Goal: Information Seeking & Learning: Learn about a topic

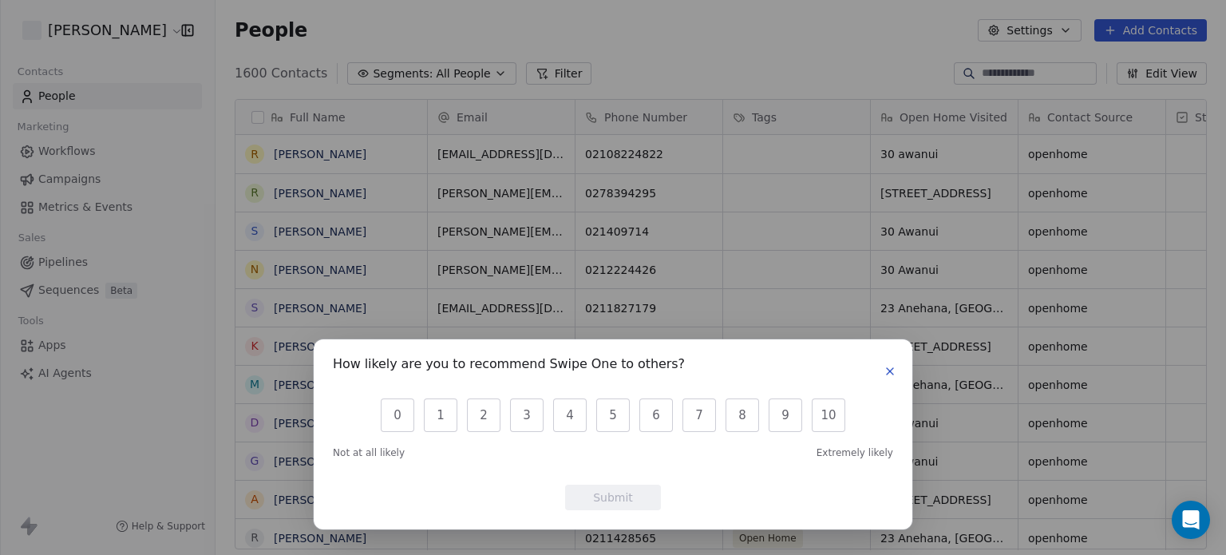
scroll to position [476, 997]
click at [888, 369] on icon "button" at bounding box center [889, 371] width 6 height 6
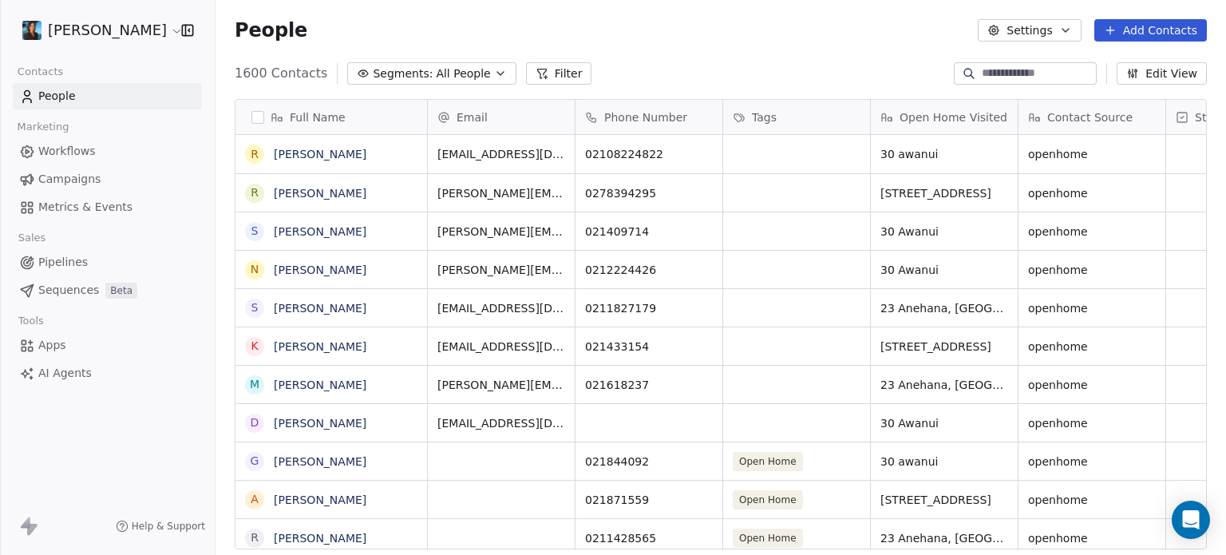
click at [85, 353] on link "Apps" at bounding box center [107, 345] width 189 height 26
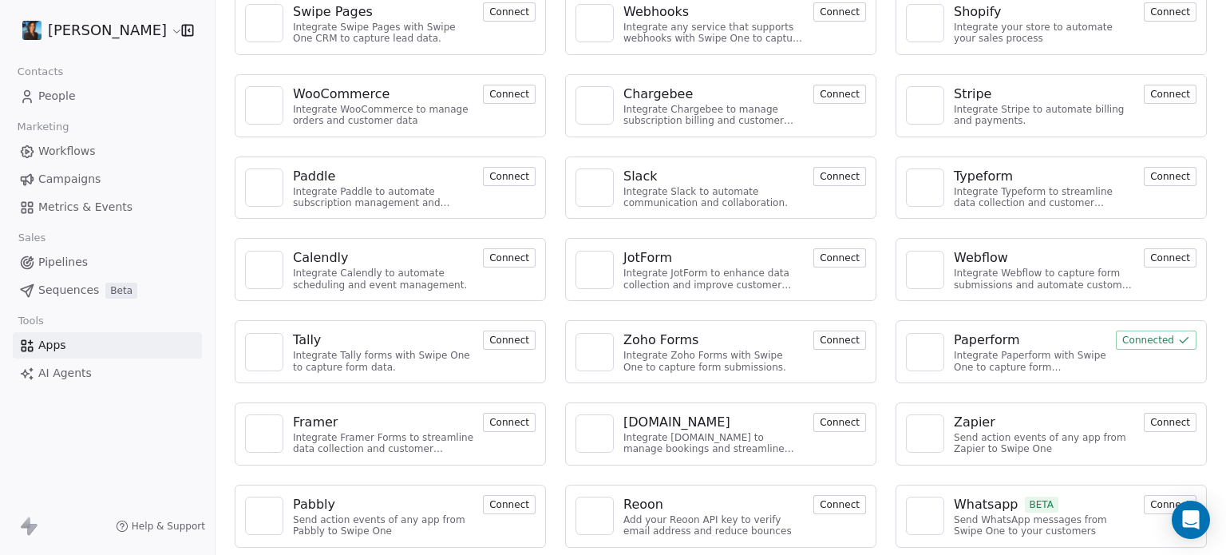
scroll to position [109, 0]
click at [973, 339] on div "Paperform" at bounding box center [987, 338] width 66 height 19
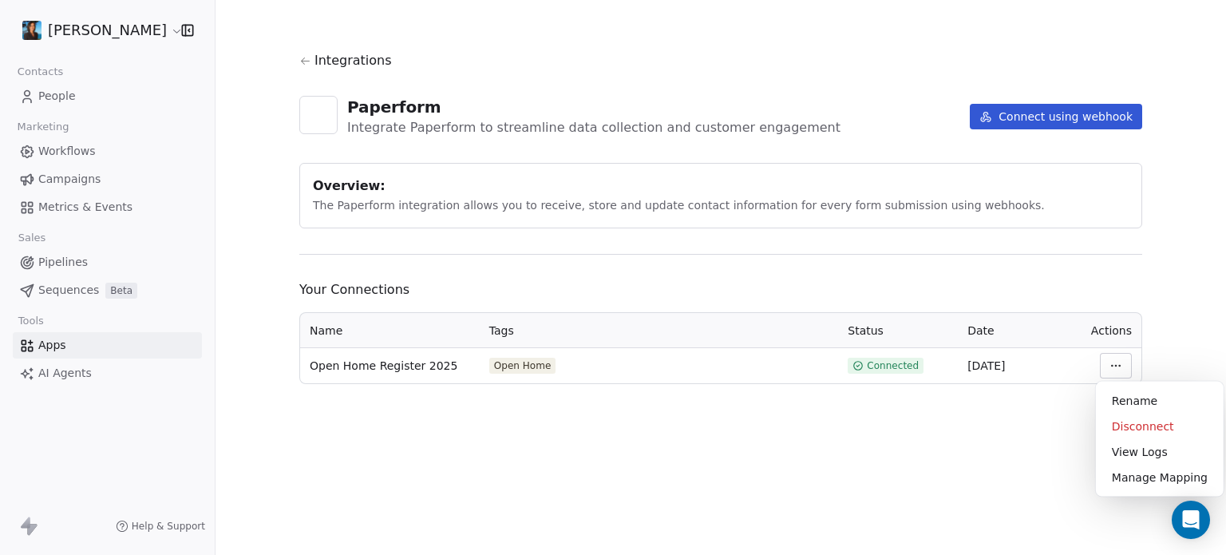
click at [1116, 359] on html "Pavithra Pillay Contacts People Marketing Workflows Campaigns Metrics & Events …" at bounding box center [613, 277] width 1226 height 555
click at [997, 443] on html "Pavithra Pillay Contacts People Marketing Workflows Campaigns Metrics & Events …" at bounding box center [613, 277] width 1226 height 555
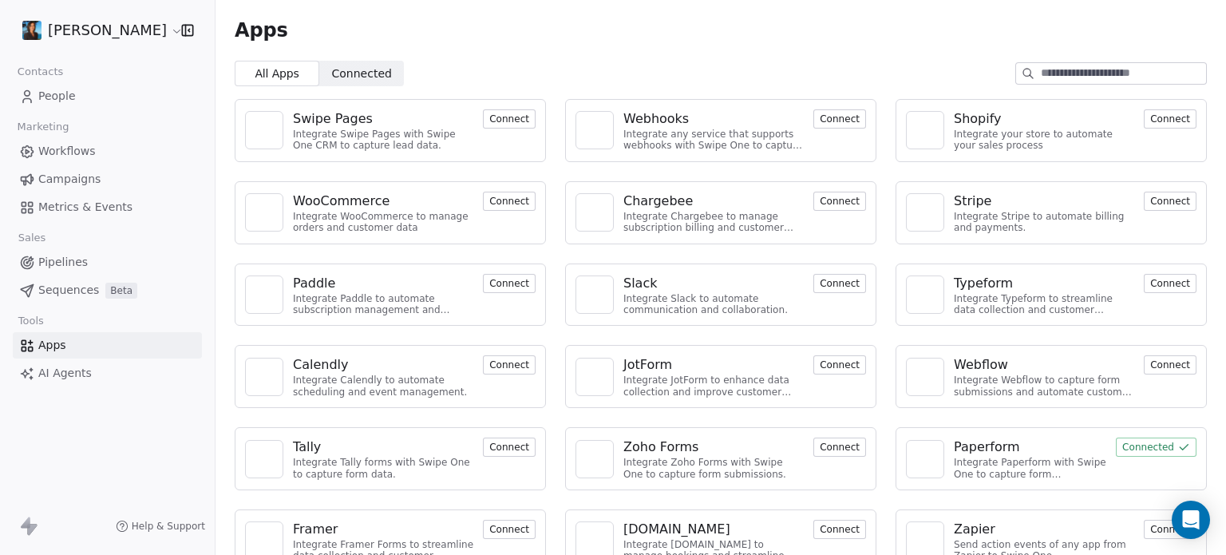
scroll to position [109, 0]
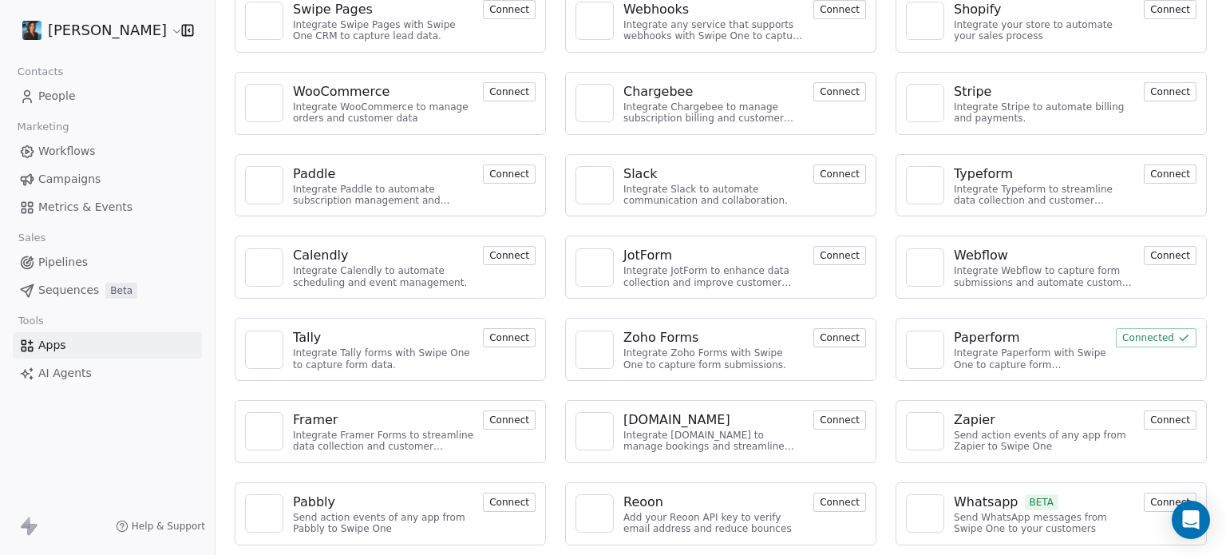
click at [954, 334] on div "Paperform" at bounding box center [987, 337] width 66 height 19
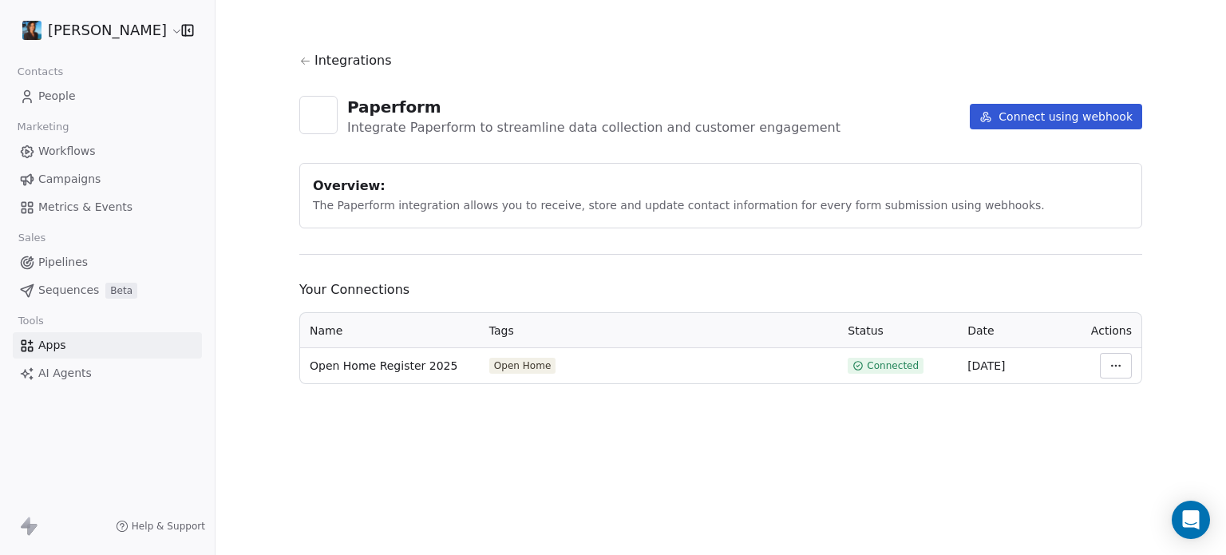
click at [70, 101] on span "People" at bounding box center [57, 96] width 38 height 17
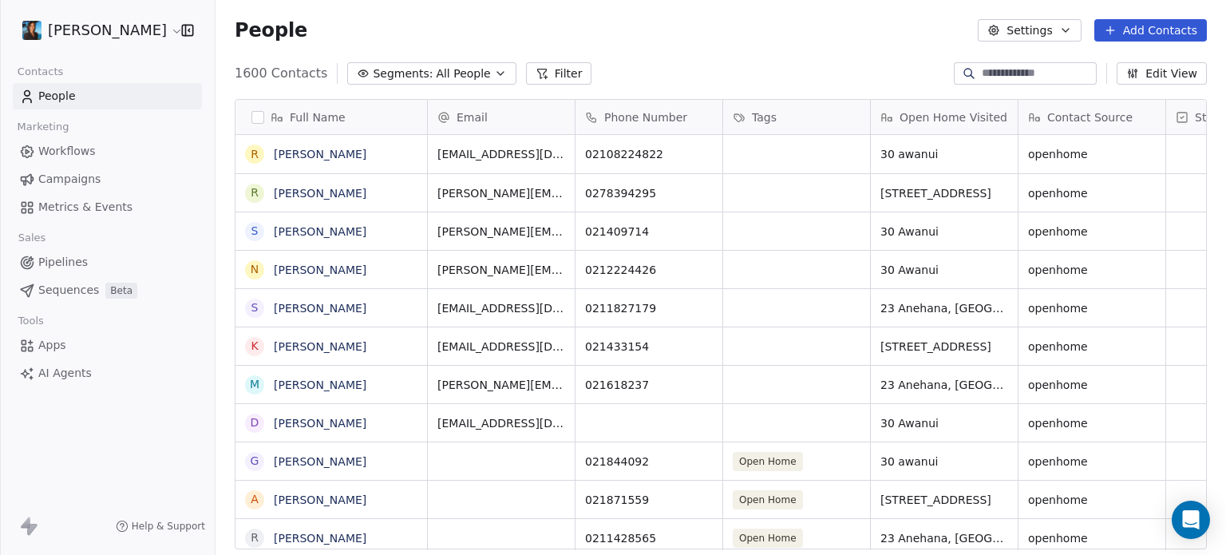
click at [51, 149] on span "Workflows" at bounding box center [66, 151] width 57 height 17
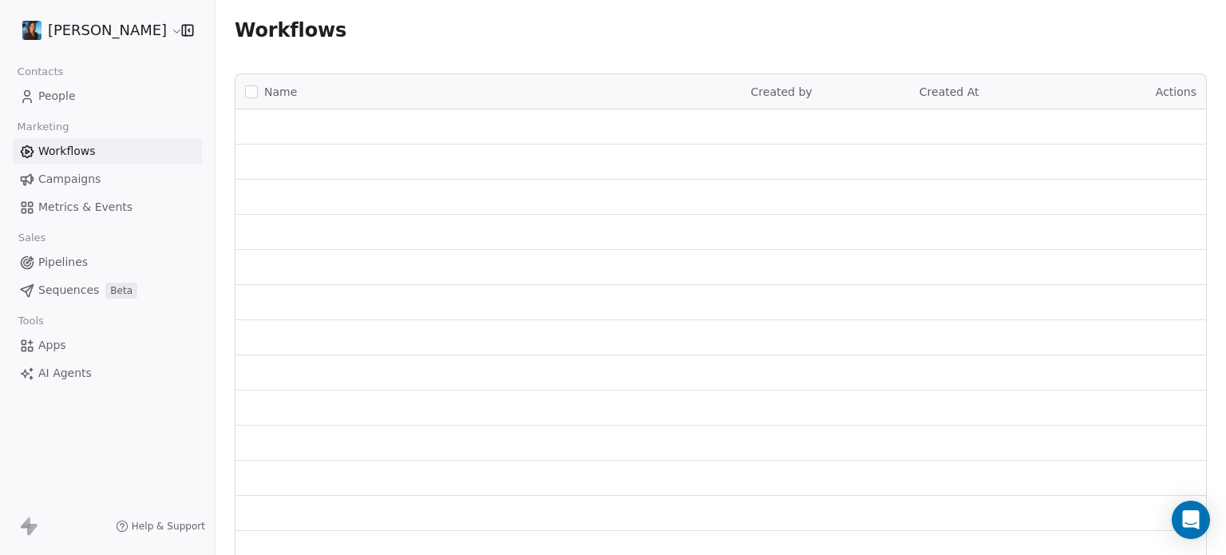
click at [51, 149] on span "Workflows" at bounding box center [66, 151] width 57 height 17
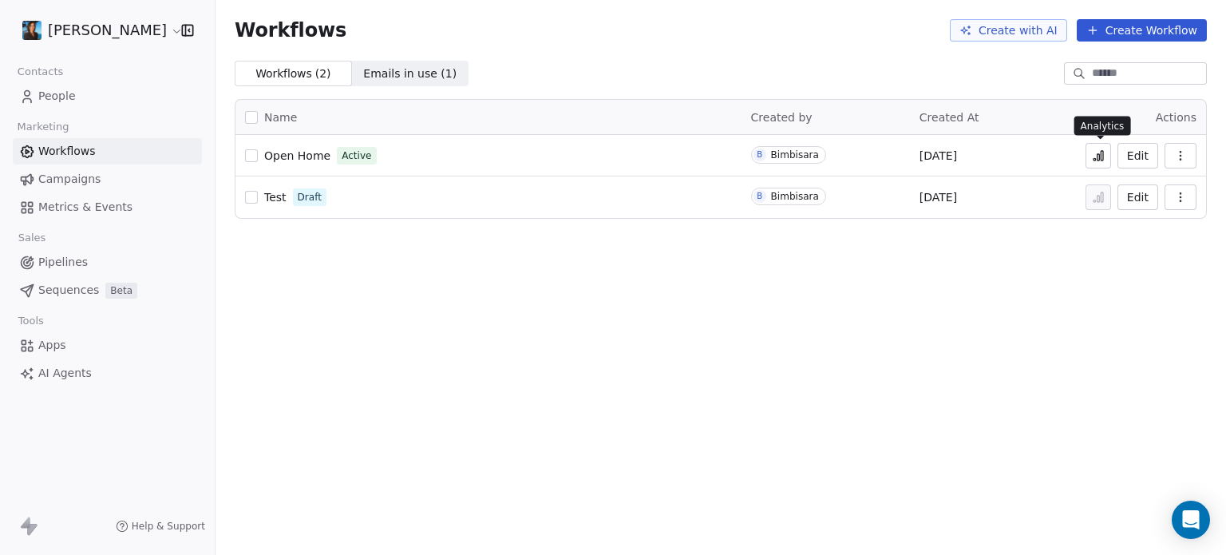
click at [1097, 149] on icon at bounding box center [1098, 155] width 13 height 13
click at [1104, 155] on icon at bounding box center [1098, 155] width 13 height 13
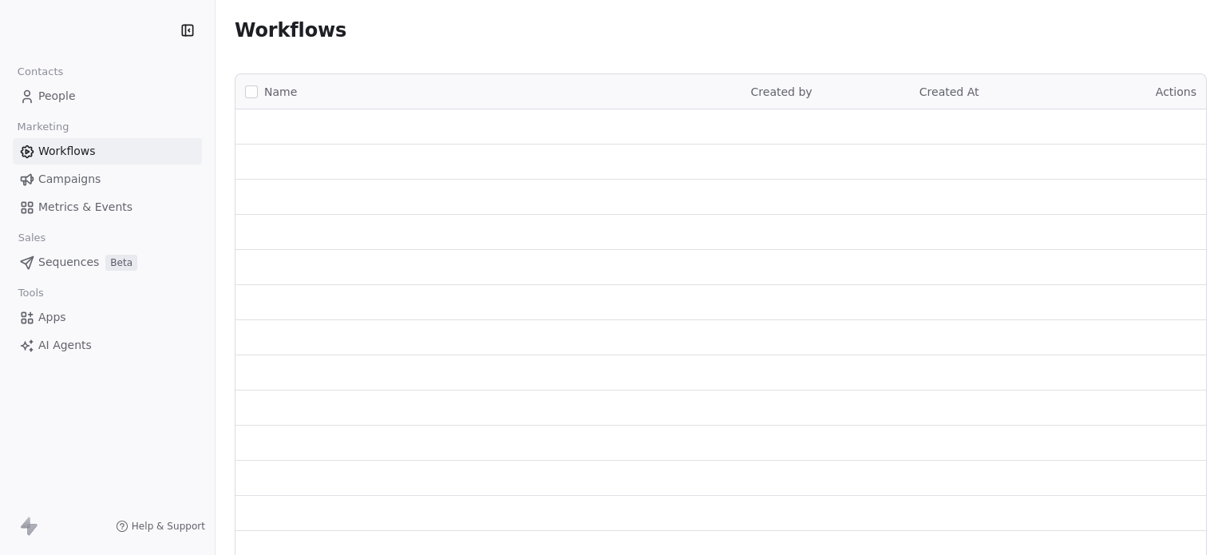
click at [88, 256] on span "Sequences" at bounding box center [68, 262] width 61 height 17
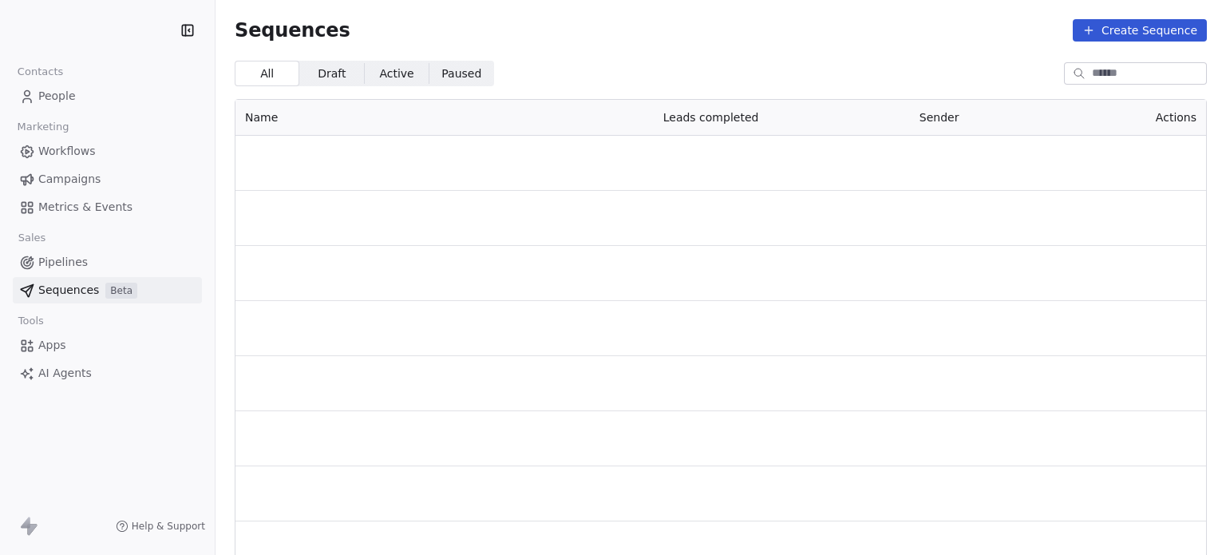
click at [79, 174] on span "Campaigns" at bounding box center [69, 179] width 62 height 17
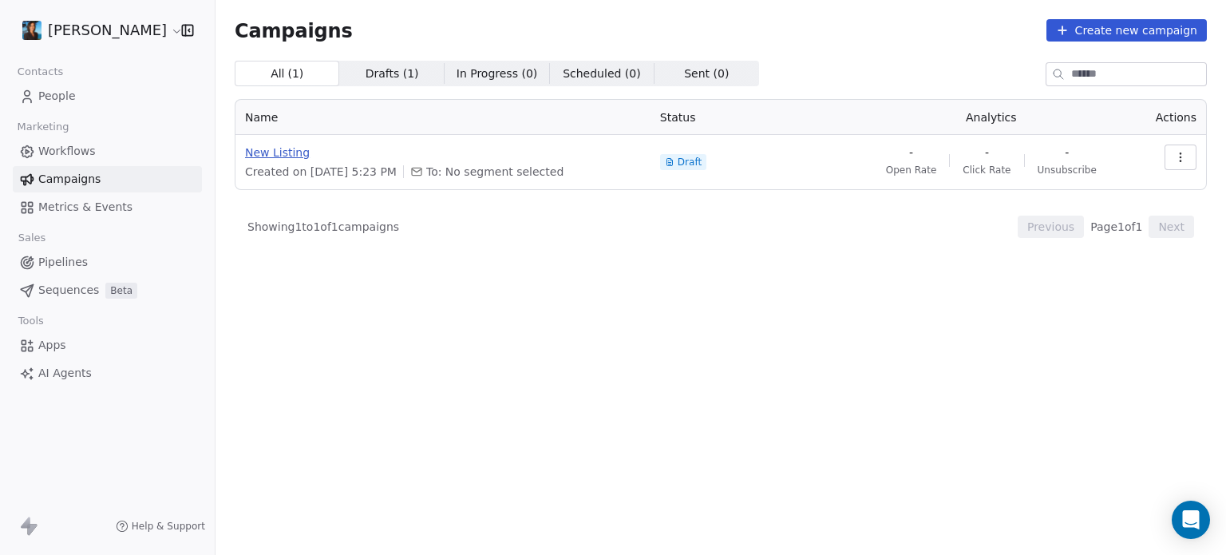
click at [409, 148] on span "New Listing" at bounding box center [443, 152] width 396 height 16
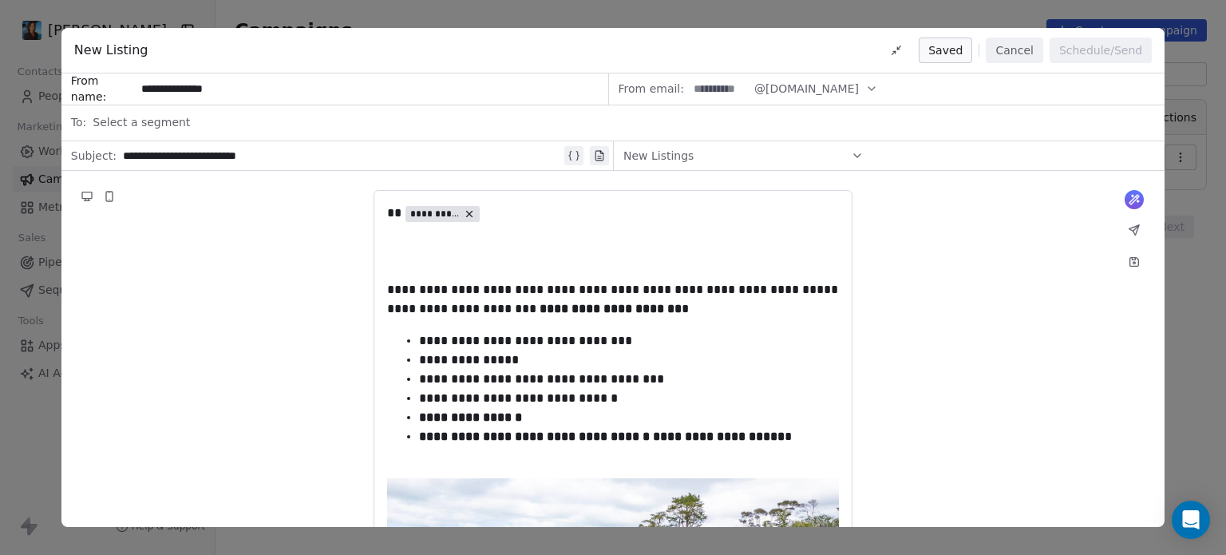
click at [1051, 38] on div "Saved Cancel Schedule/Send" at bounding box center [1015, 51] width 271 height 26
click at [1016, 51] on button "Cancel" at bounding box center [1013, 51] width 57 height 26
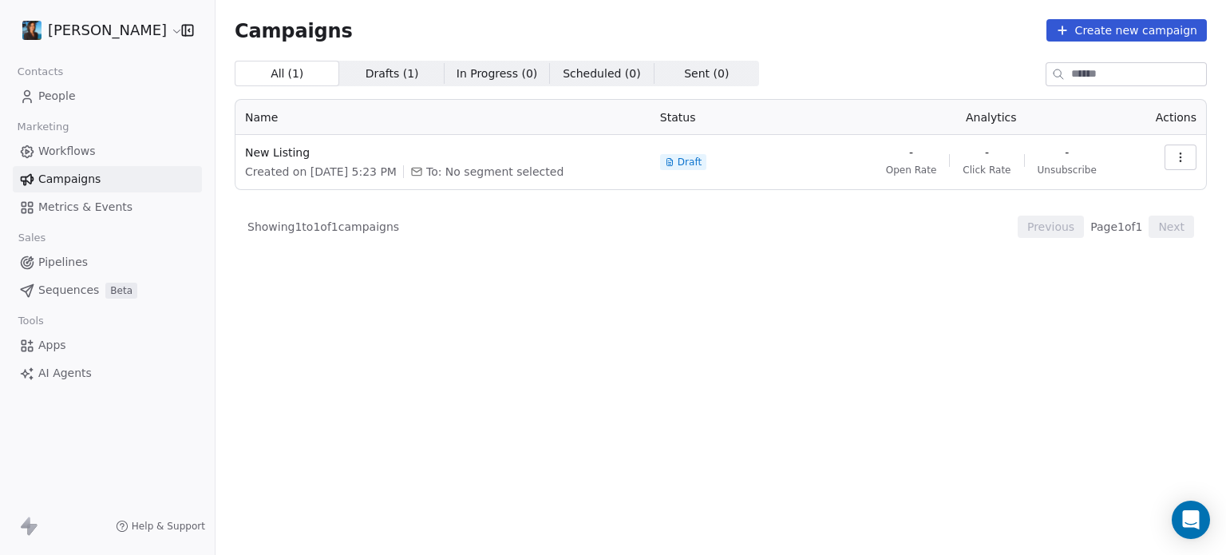
click at [90, 283] on span "Sequences" at bounding box center [68, 290] width 61 height 17
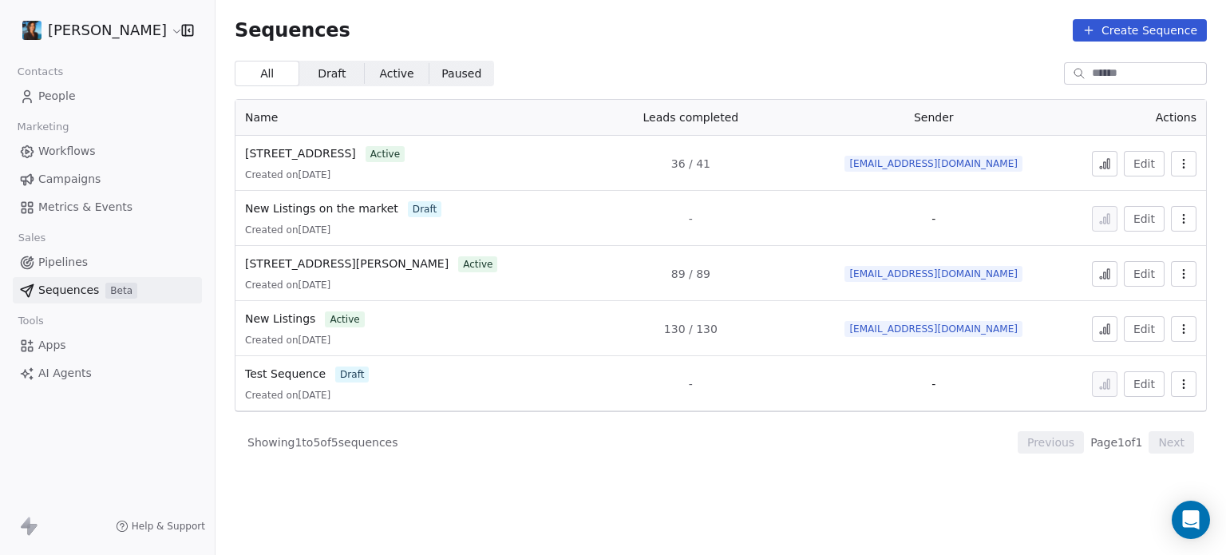
click at [1104, 154] on button at bounding box center [1105, 164] width 26 height 26
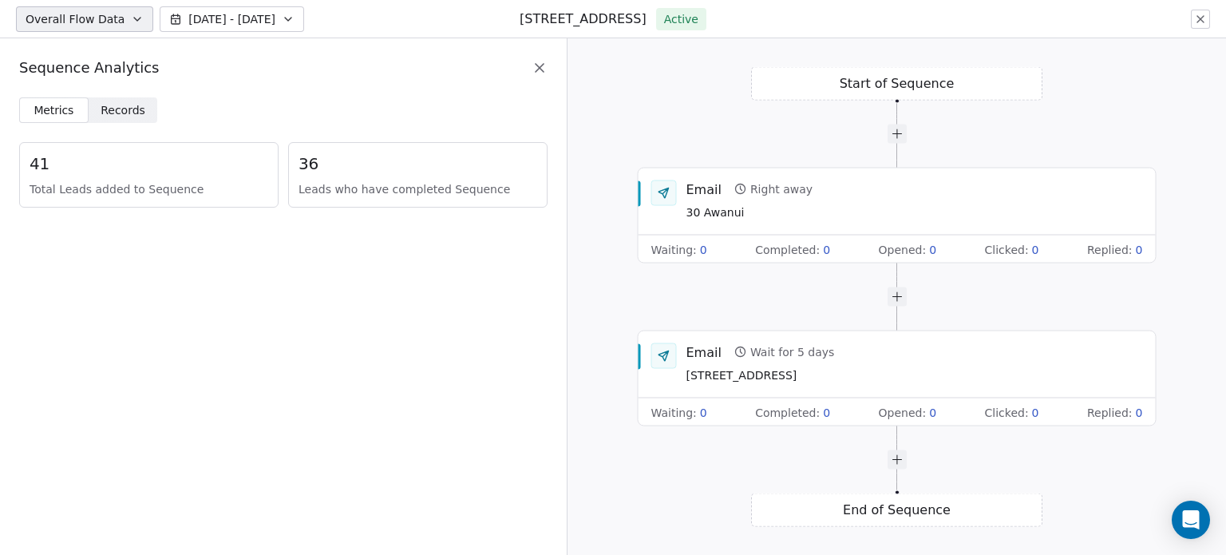
click at [134, 113] on span "Records" at bounding box center [123, 110] width 45 height 17
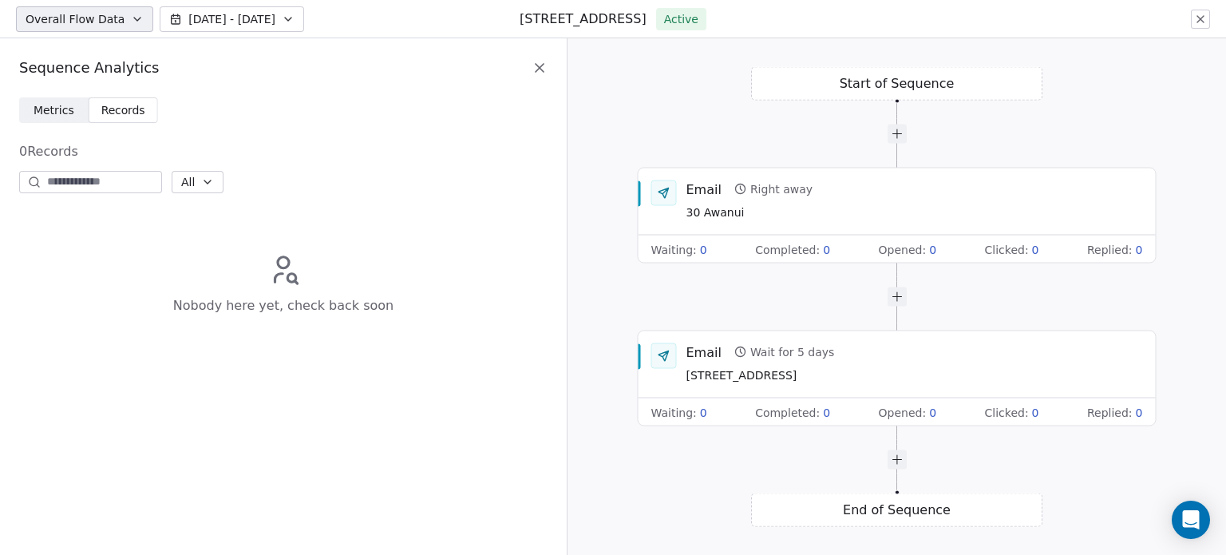
click at [51, 120] on span "Metrics Metrics" at bounding box center [53, 110] width 69 height 26
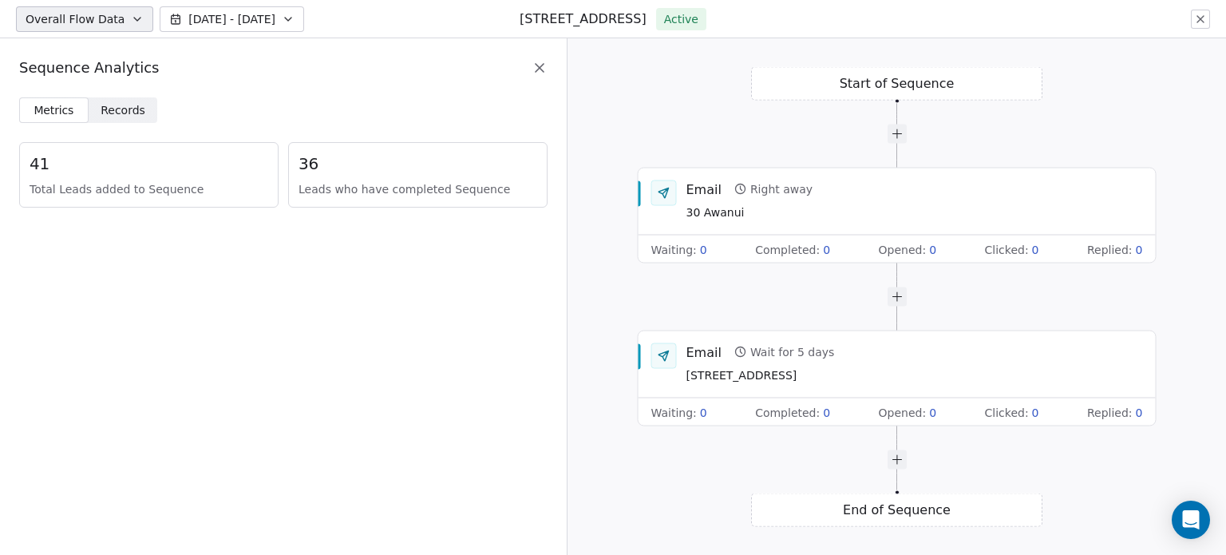
click at [539, 74] on icon at bounding box center [539, 68] width 16 height 16
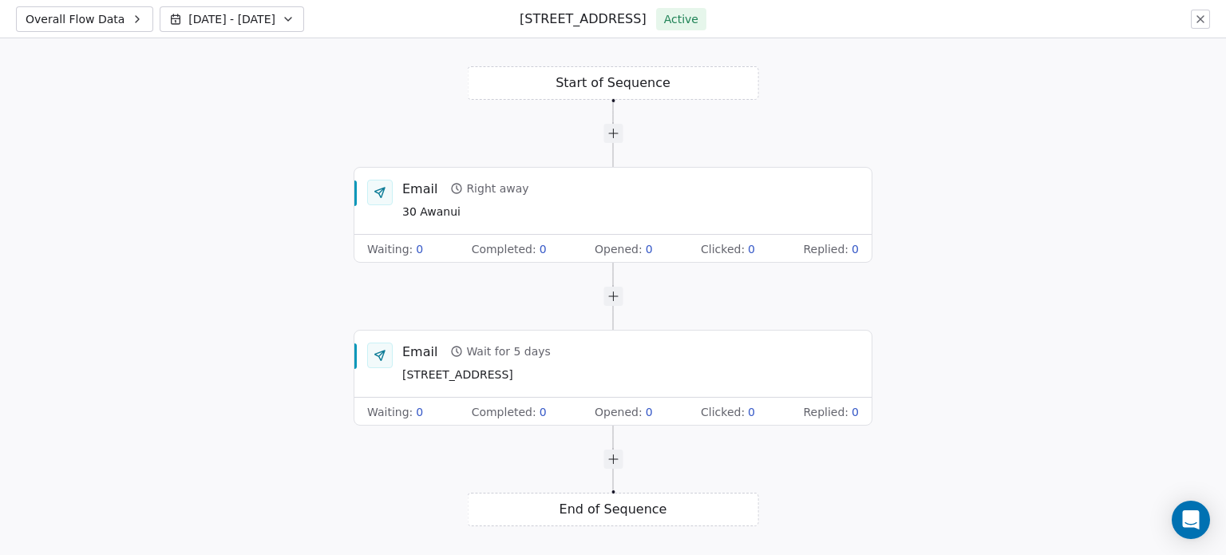
click at [1198, 31] on div "Overall Flow Data Sep 30 - Oct 07 30 Awanui road Active" at bounding box center [613, 19] width 1226 height 38
click at [1198, 22] on icon at bounding box center [1200, 19] width 13 height 13
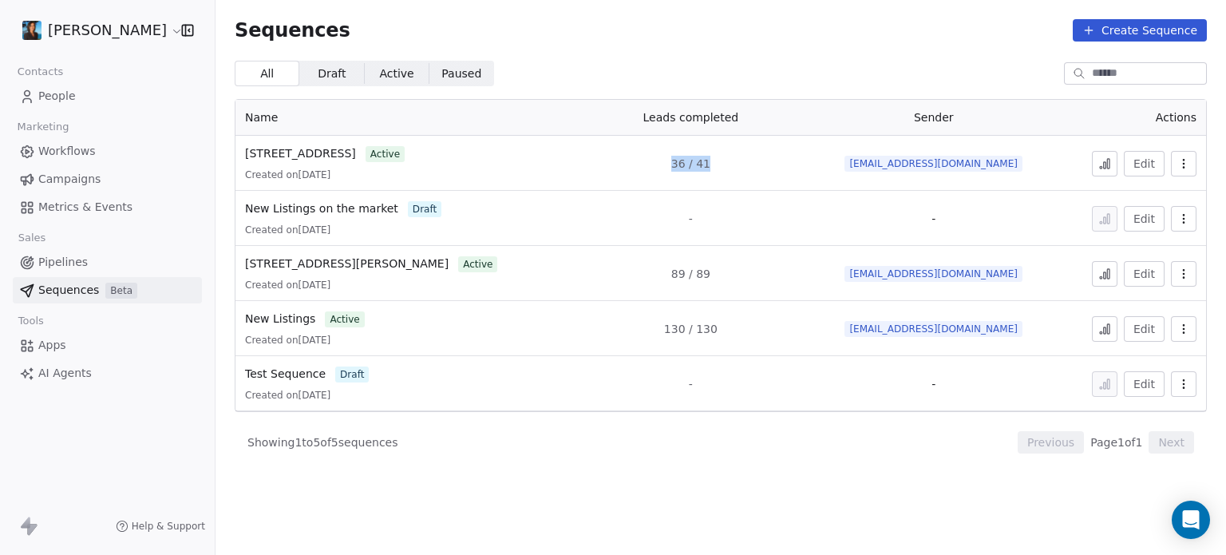
drag, startPoint x: 660, startPoint y: 167, endPoint x: 711, endPoint y: 168, distance: 51.1
click at [711, 168] on td "36 / 41" at bounding box center [690, 163] width 244 height 55
click at [748, 22] on div "Sequences Create Sequence" at bounding box center [721, 30] width 972 height 22
click at [1106, 272] on icon at bounding box center [1105, 275] width 2 height 6
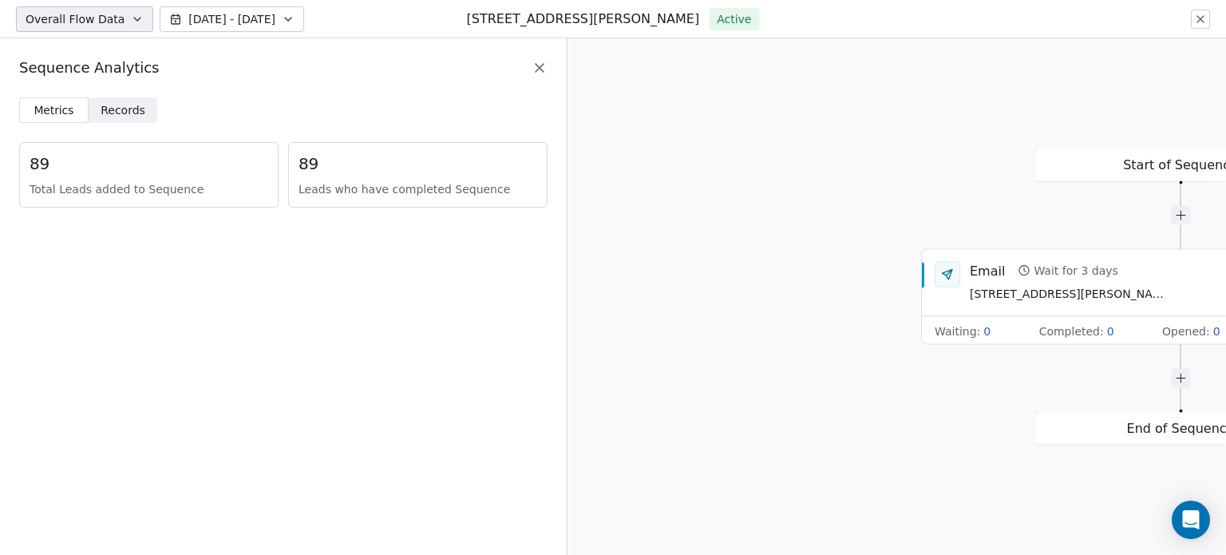
click at [127, 107] on span "Records" at bounding box center [123, 110] width 45 height 17
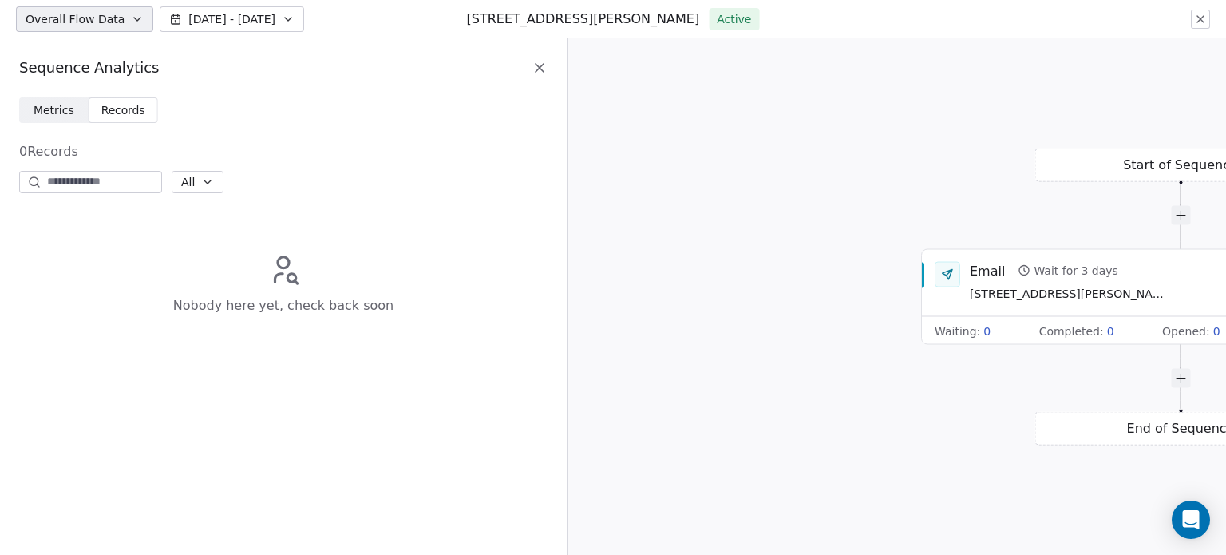
click at [69, 113] on span "Metrics" at bounding box center [54, 110] width 41 height 17
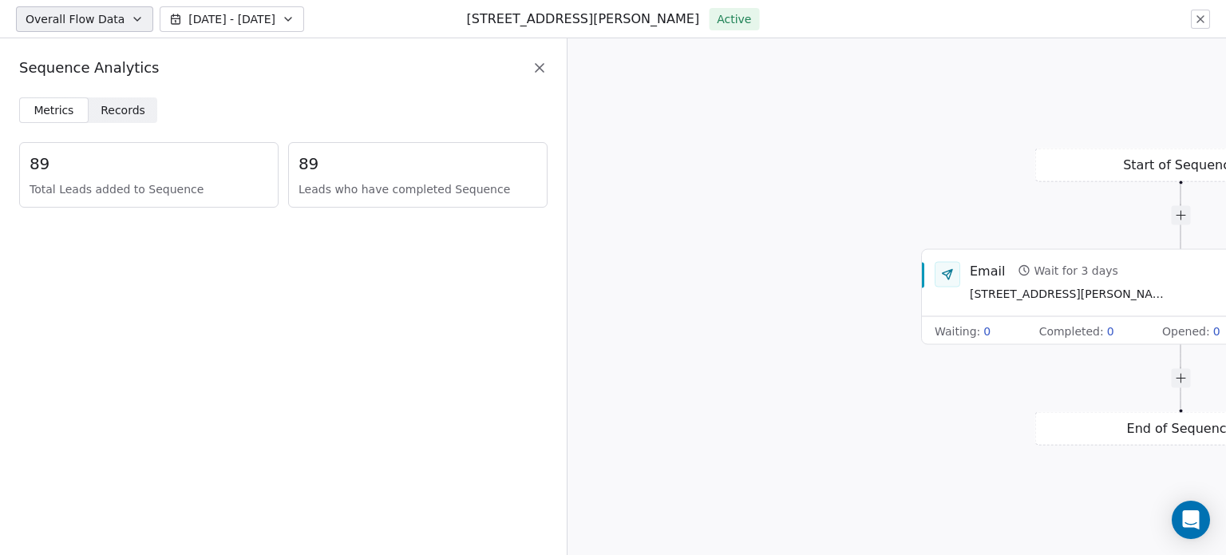
click at [535, 73] on icon at bounding box center [539, 68] width 16 height 16
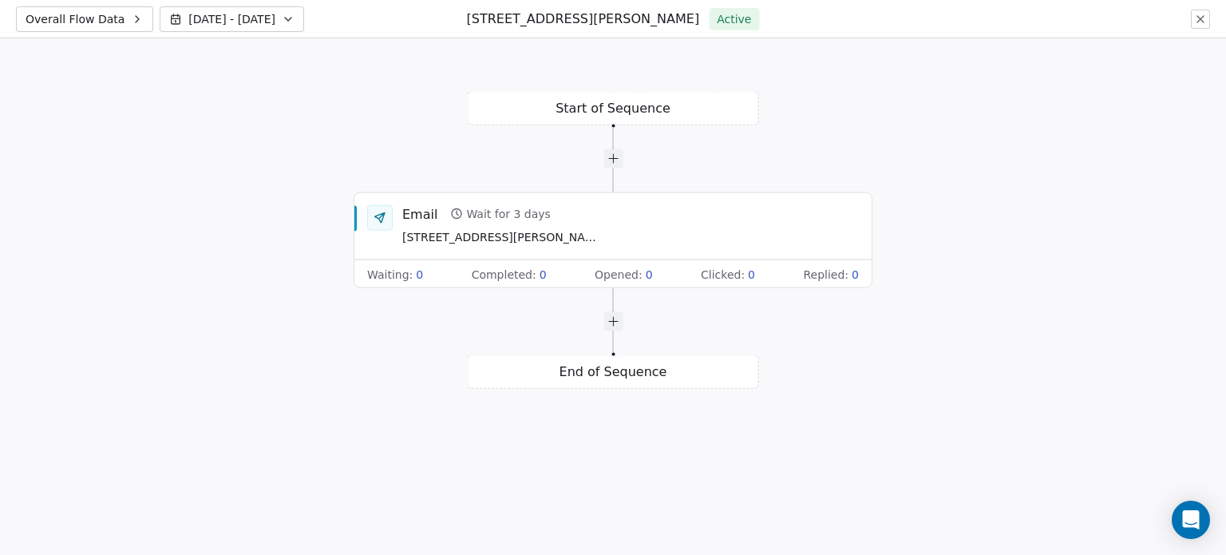
click at [1197, 18] on icon at bounding box center [1200, 19] width 13 height 13
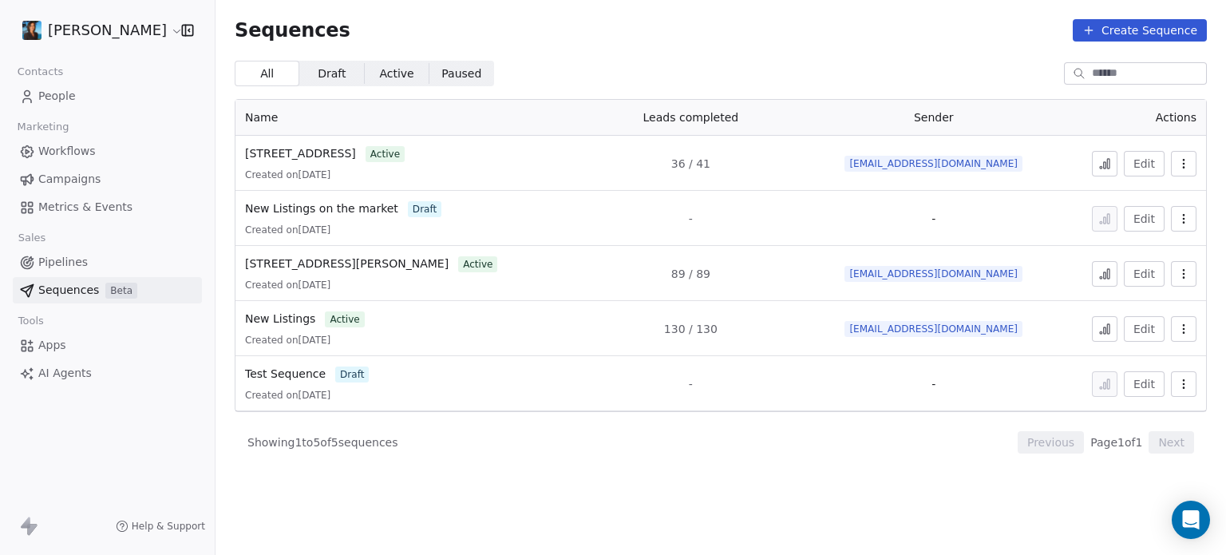
click at [69, 91] on span "People" at bounding box center [57, 96] width 38 height 17
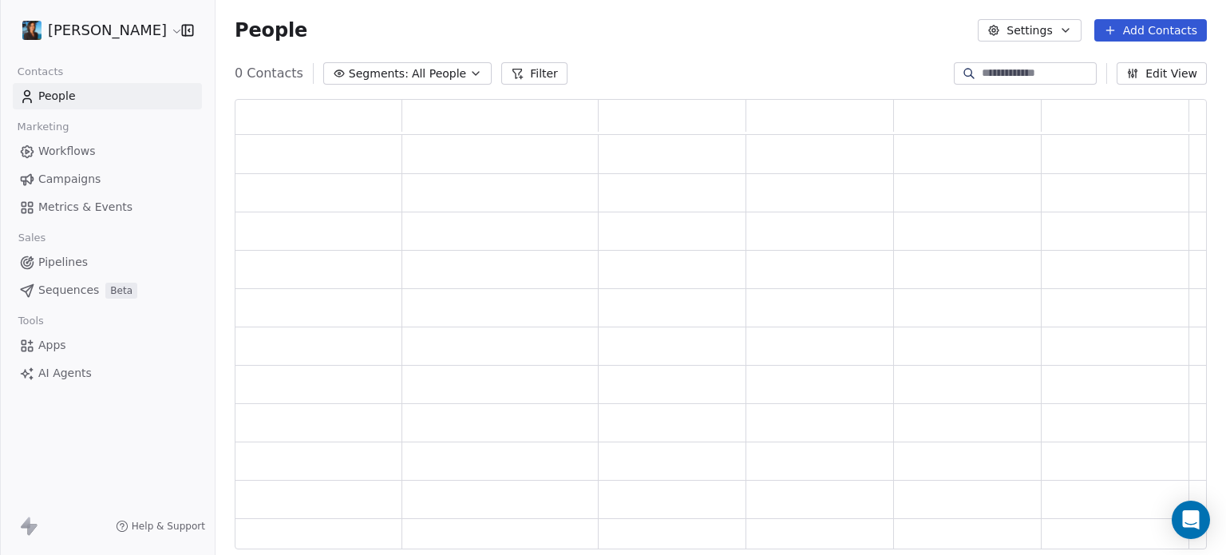
scroll to position [437, 959]
click at [1007, 69] on input at bounding box center [1037, 73] width 112 height 16
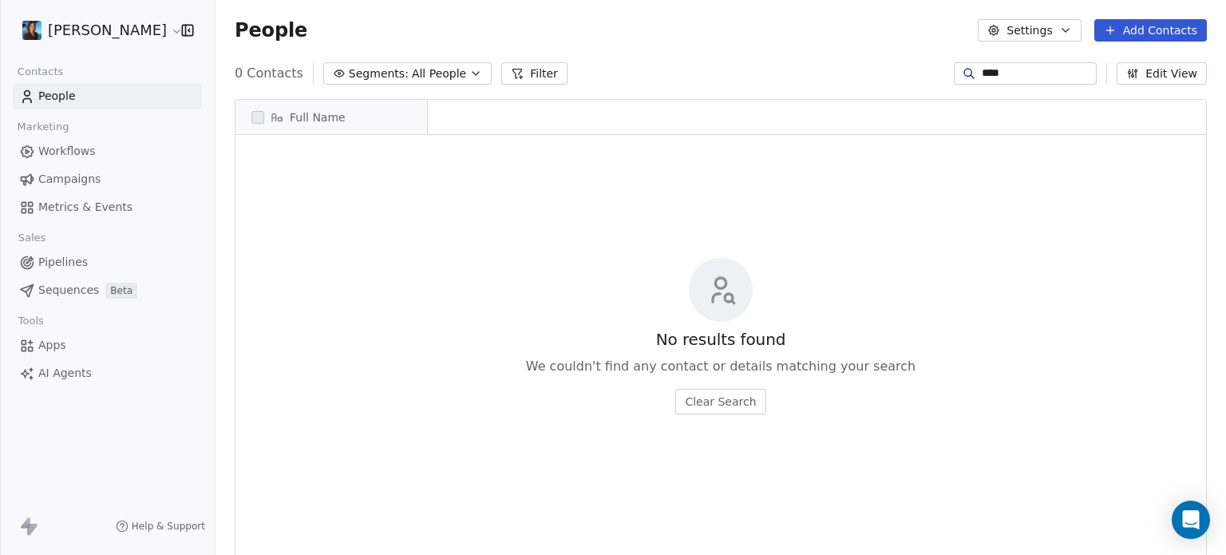
scroll to position [476, 997]
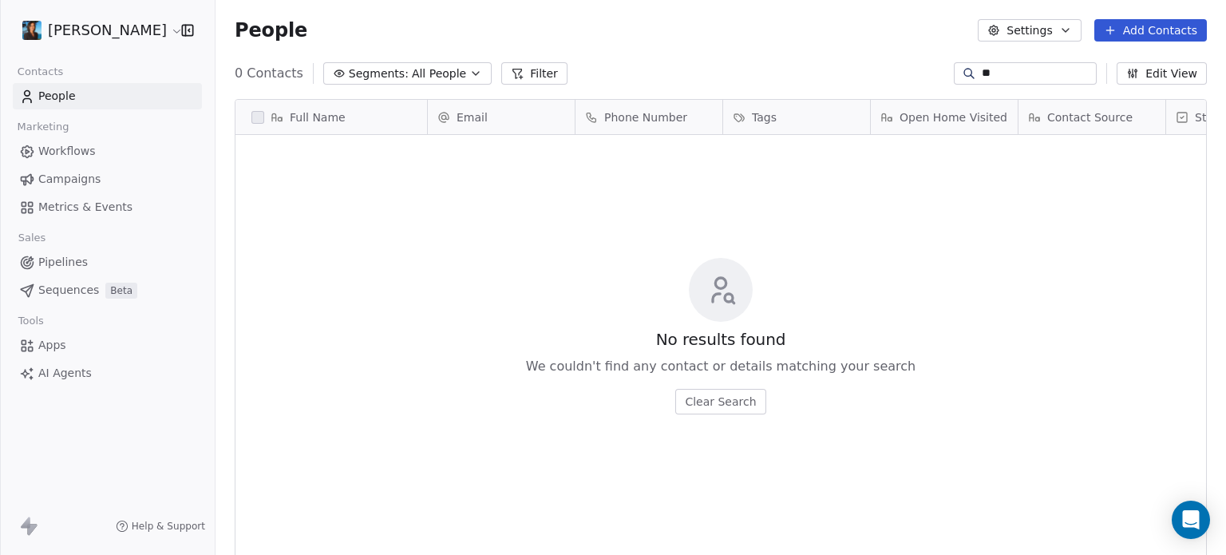
type input "*"
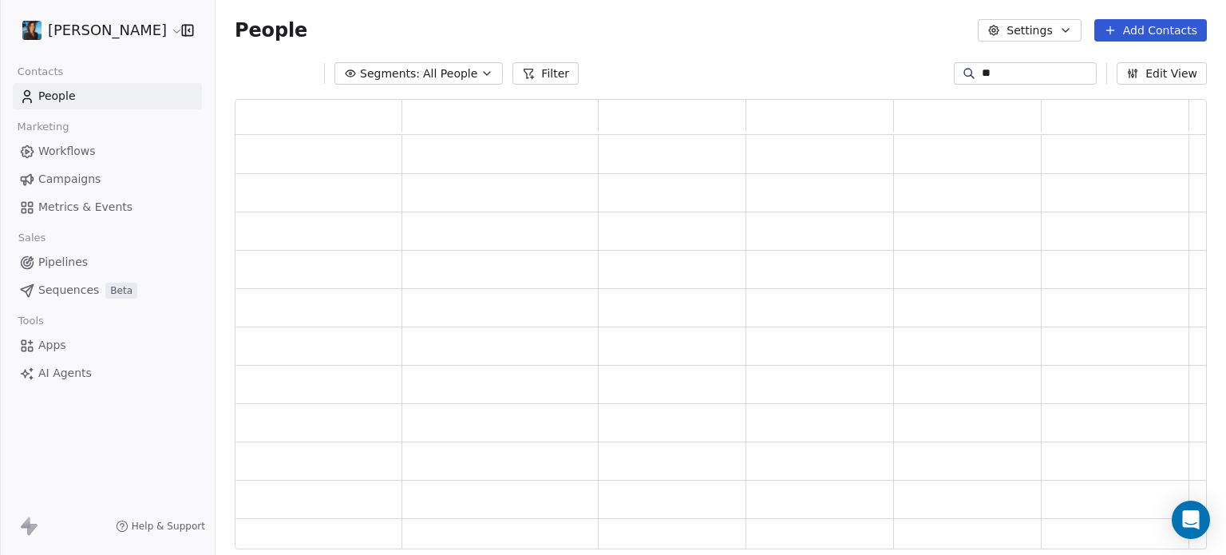
scroll to position [437, 959]
type input "*"
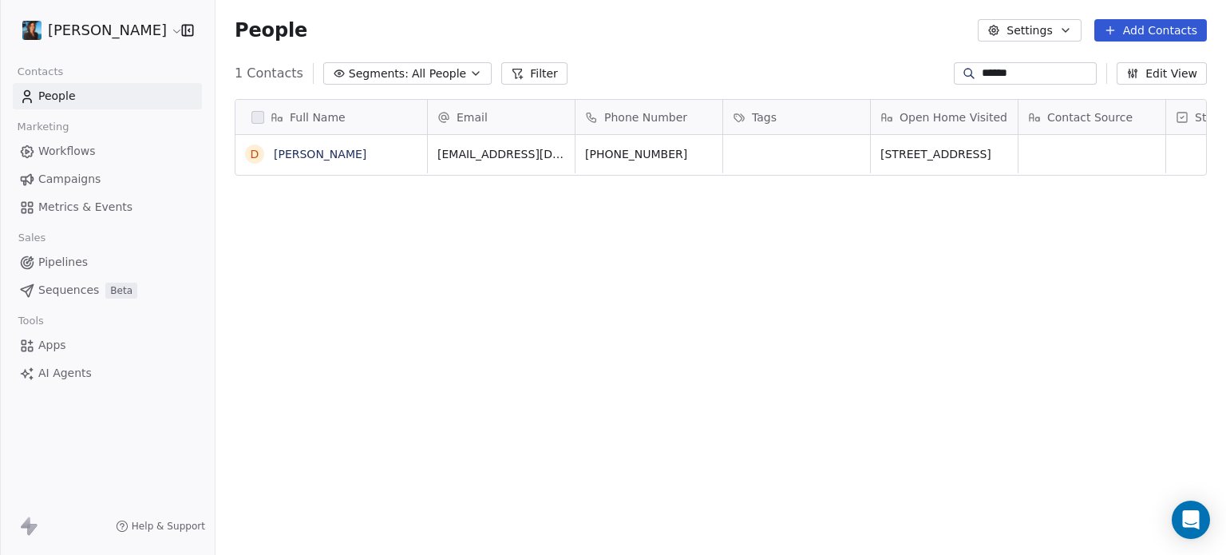
scroll to position [476, 997]
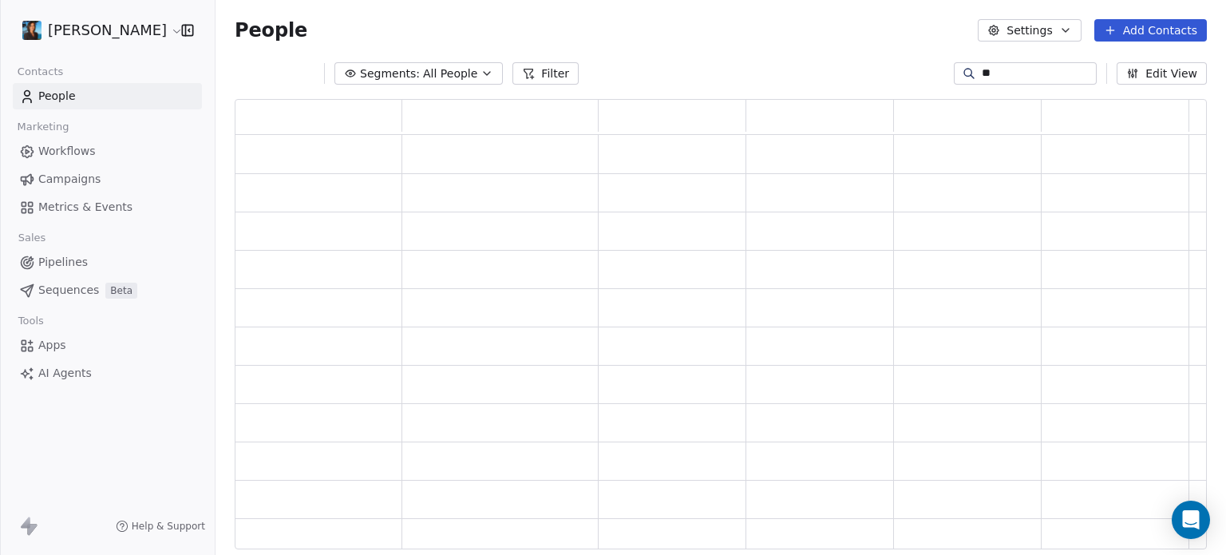
type input "*"
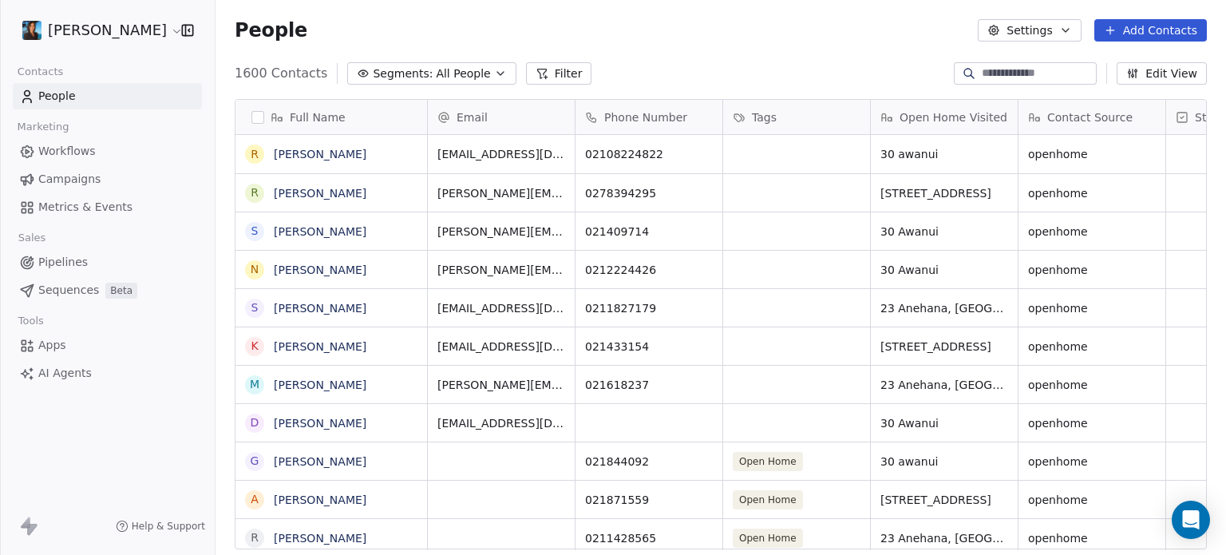
click at [779, 61] on div "1600 Contacts Segments: All People Filter Edit View" at bounding box center [720, 74] width 1010 height 26
click at [347, 66] on button "Segments: All People" at bounding box center [431, 73] width 168 height 22
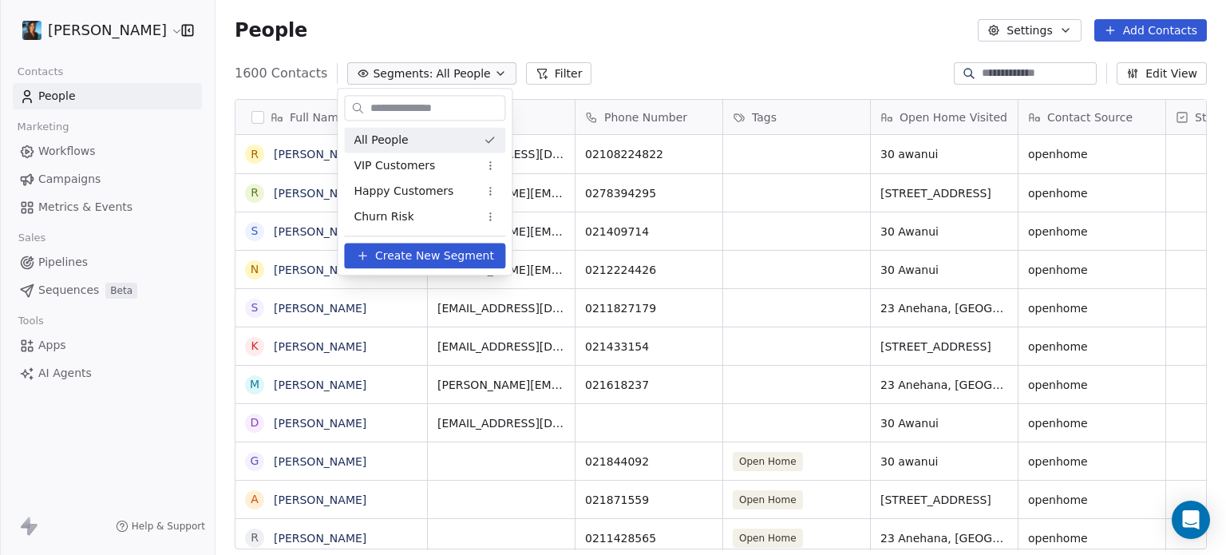
click at [436, 6] on html "[PERSON_NAME] Contacts People Marketing Workflows Campaigns Metrics & Events Sa…" at bounding box center [613, 277] width 1226 height 555
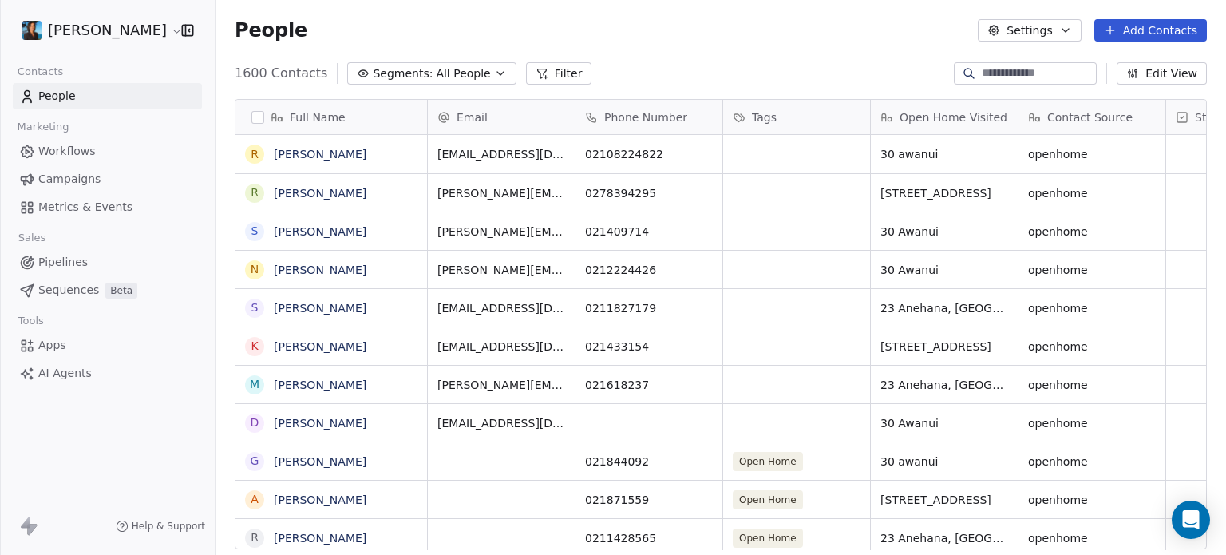
click at [24, 536] on div "Help & Support" at bounding box center [107, 525] width 215 height 57
click at [29, 526] on icon at bounding box center [26, 521] width 10 height 11
click at [192, 34] on icon "button" at bounding box center [187, 30] width 10 height 10
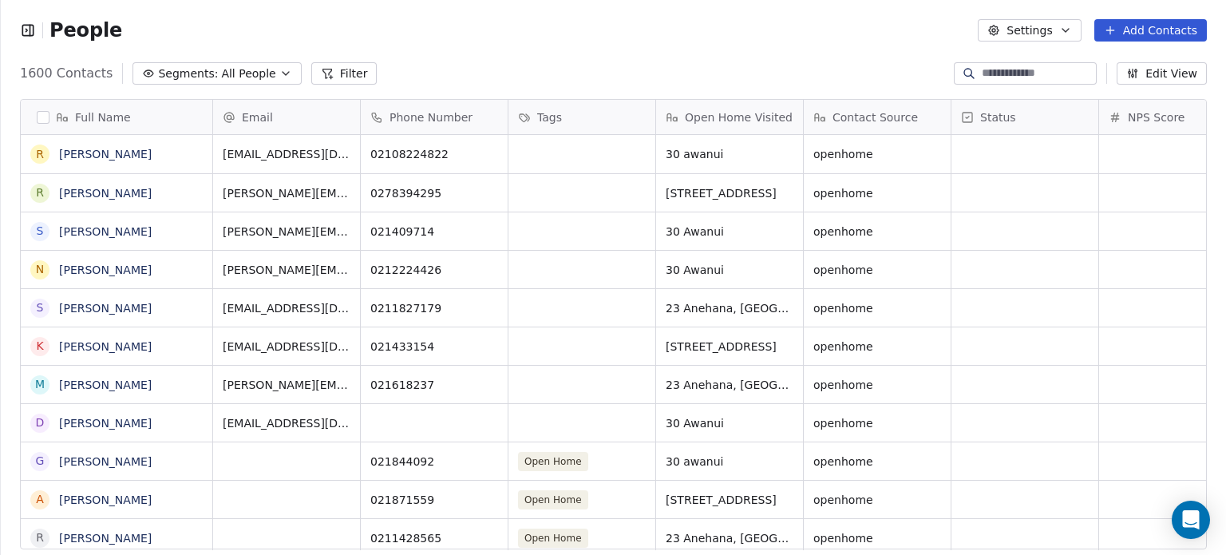
scroll to position [13, 13]
click at [26, 37] on icon "button" at bounding box center [28, 30] width 16 height 16
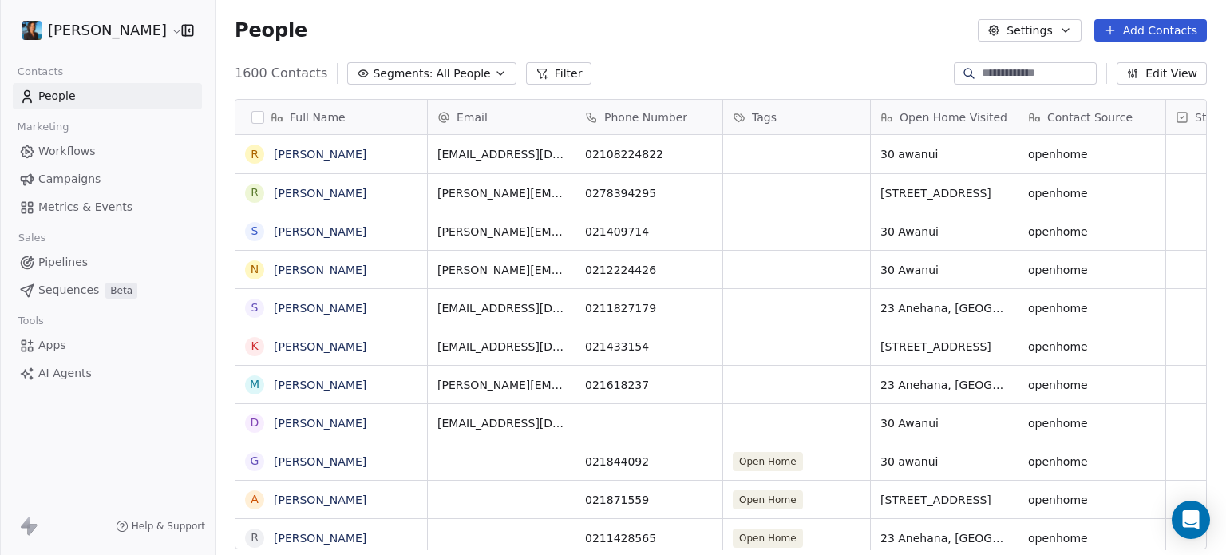
scroll to position [476, 997]
click at [144, 31] on html "[PERSON_NAME] Contacts People Marketing Workflows Campaigns Metrics & Events Sa…" at bounding box center [613, 277] width 1226 height 555
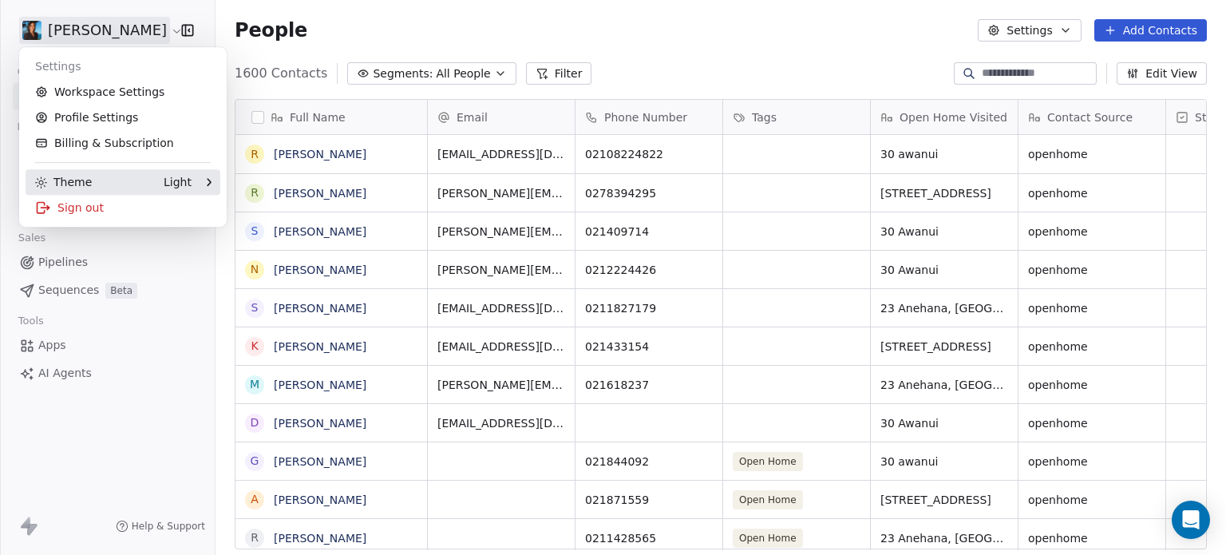
click at [195, 182] on div at bounding box center [201, 182] width 19 height 8
click at [268, 180] on div "Dark" at bounding box center [280, 182] width 107 height 26
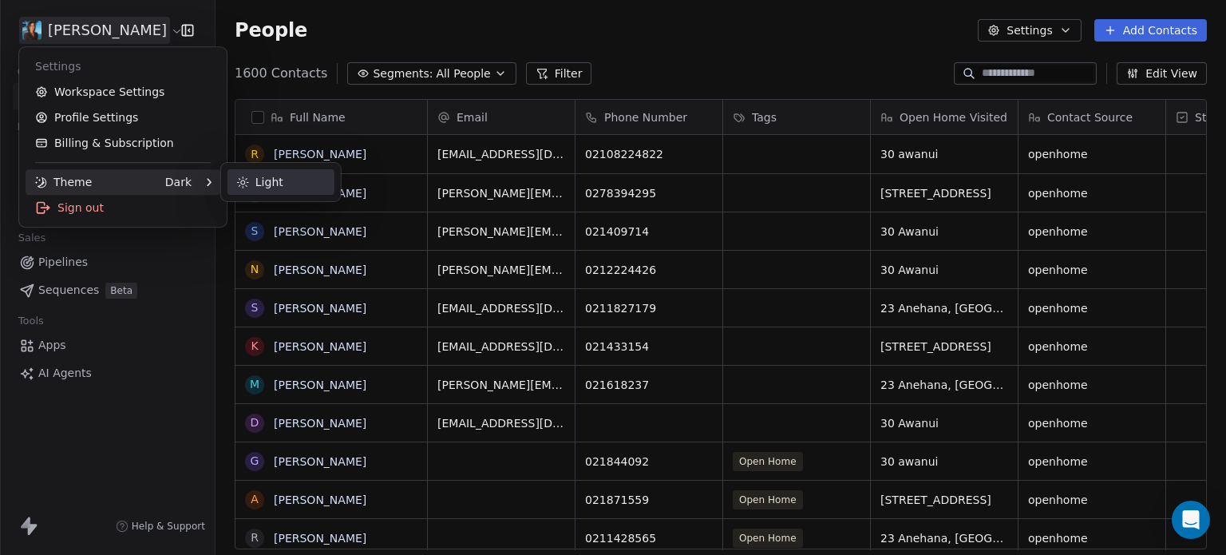
click at [239, 177] on icon at bounding box center [243, 182] width 12 height 12
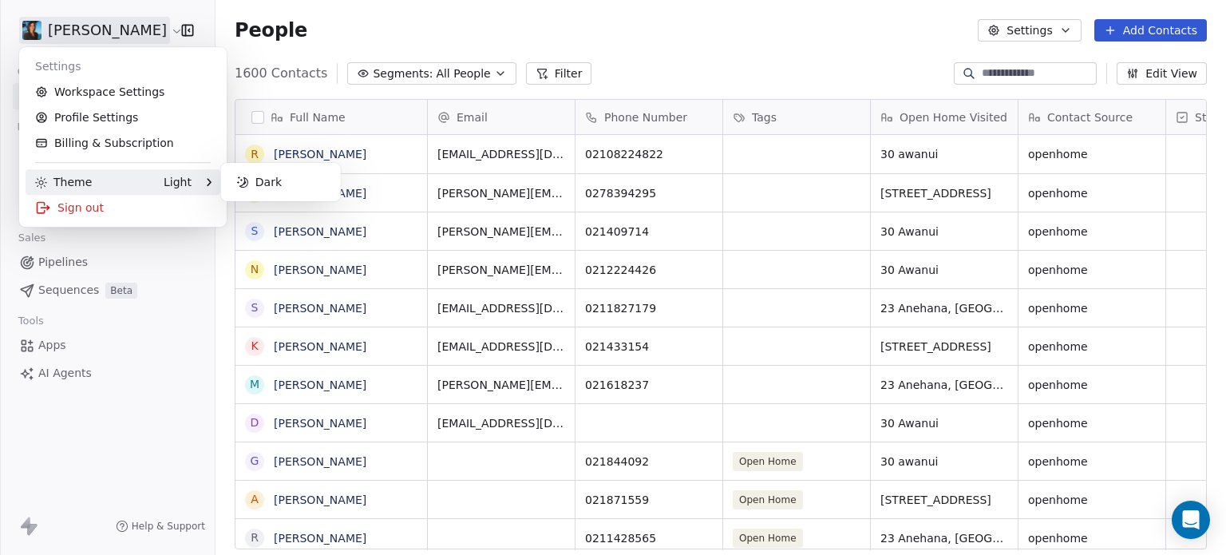
click at [447, 45] on html "[PERSON_NAME] Contacts People Marketing Workflows Campaigns Metrics & Events Sa…" at bounding box center [613, 277] width 1226 height 555
